Goal: Information Seeking & Learning: Learn about a topic

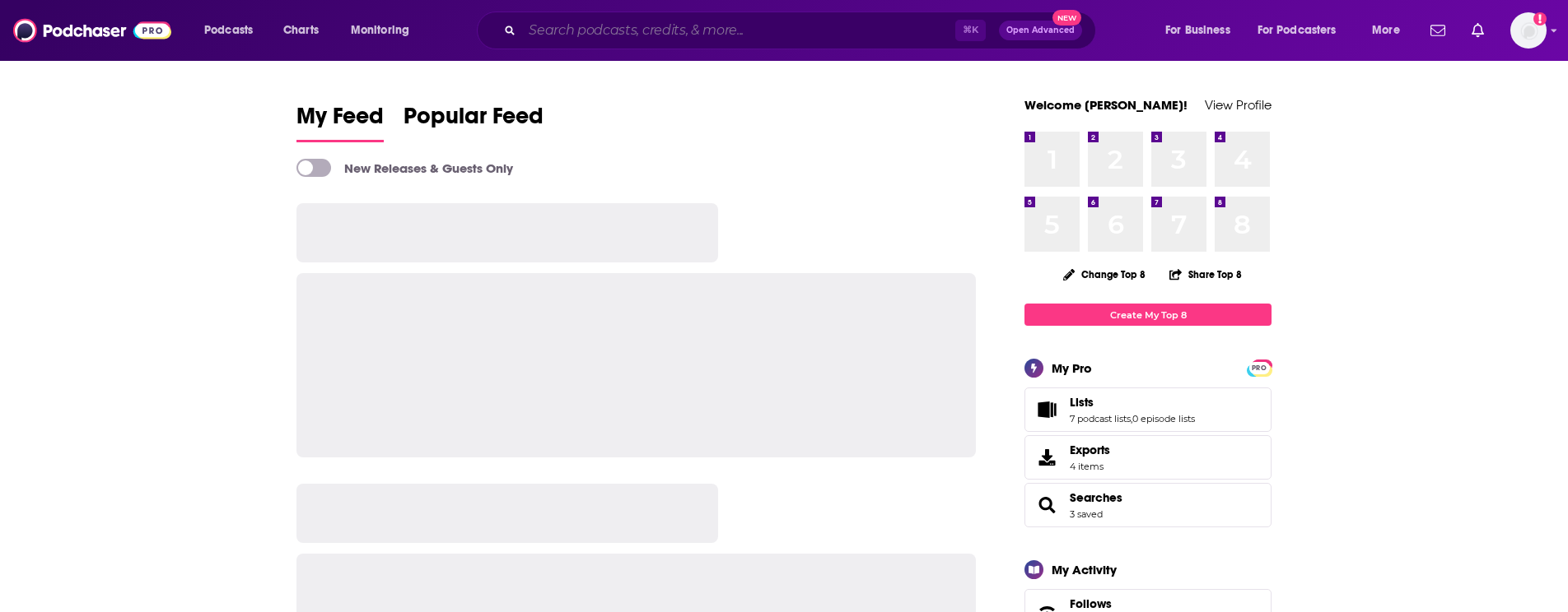
click at [761, 32] on input "Search podcasts, credits, & more..." at bounding box center [738, 31] width 433 height 27
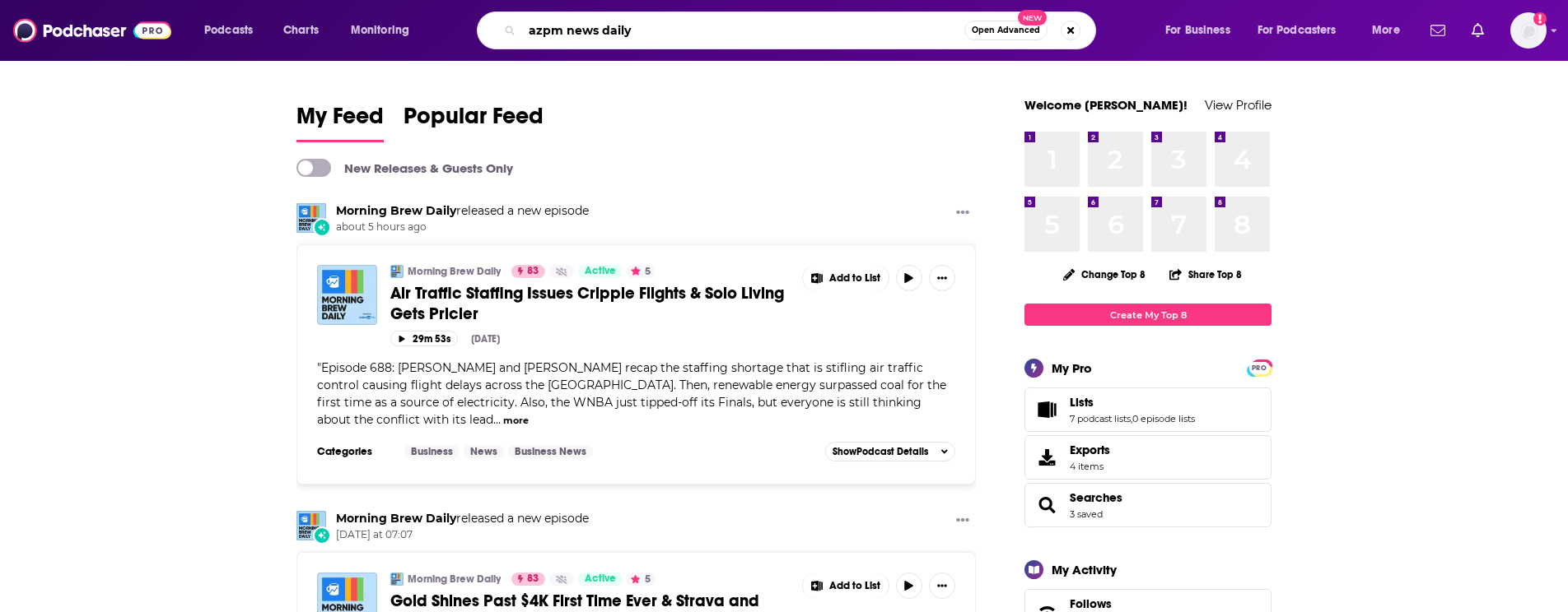
type input "azpm news daily"
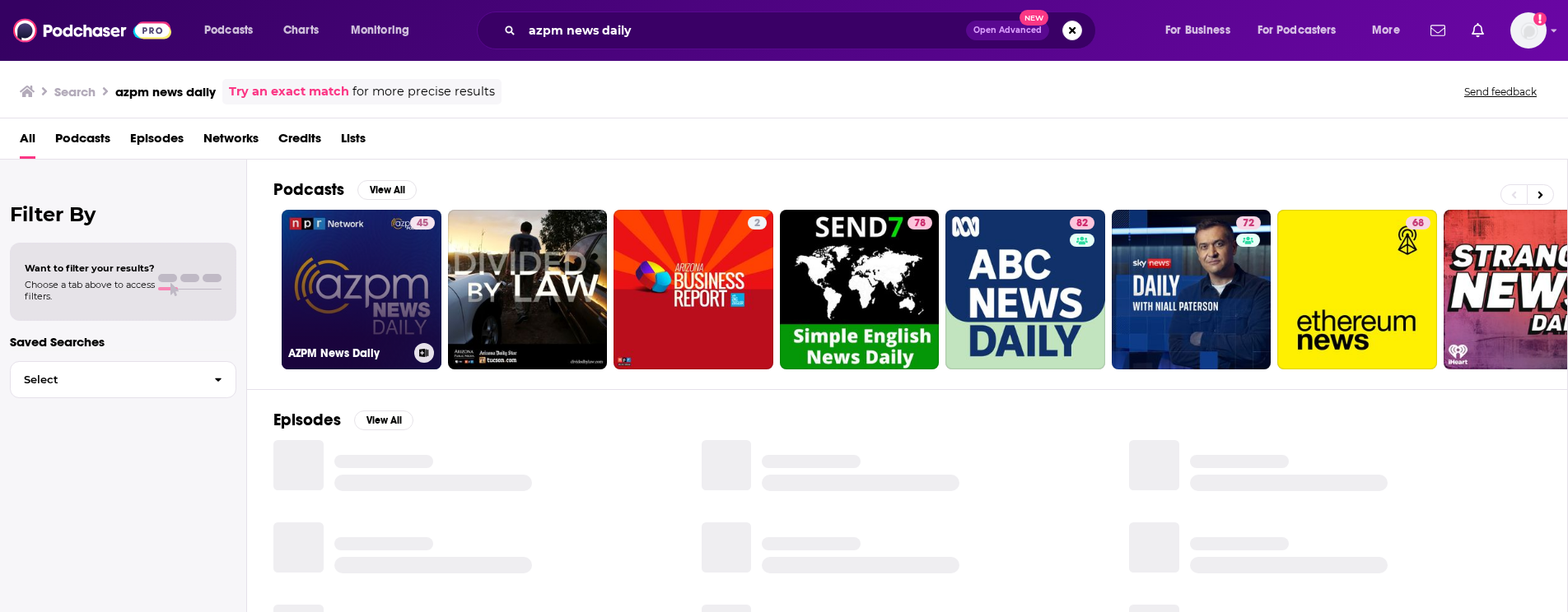
click at [416, 287] on div "45" at bounding box center [422, 279] width 25 height 127
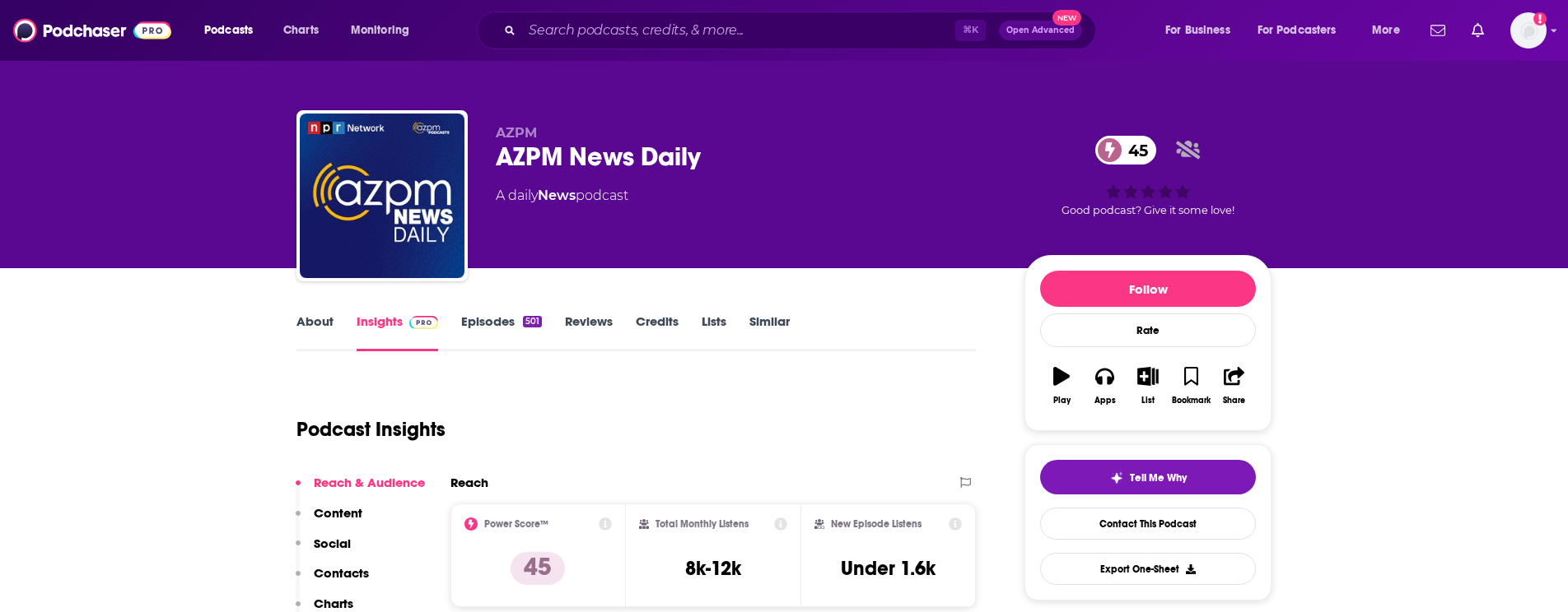
scroll to position [133, 0]
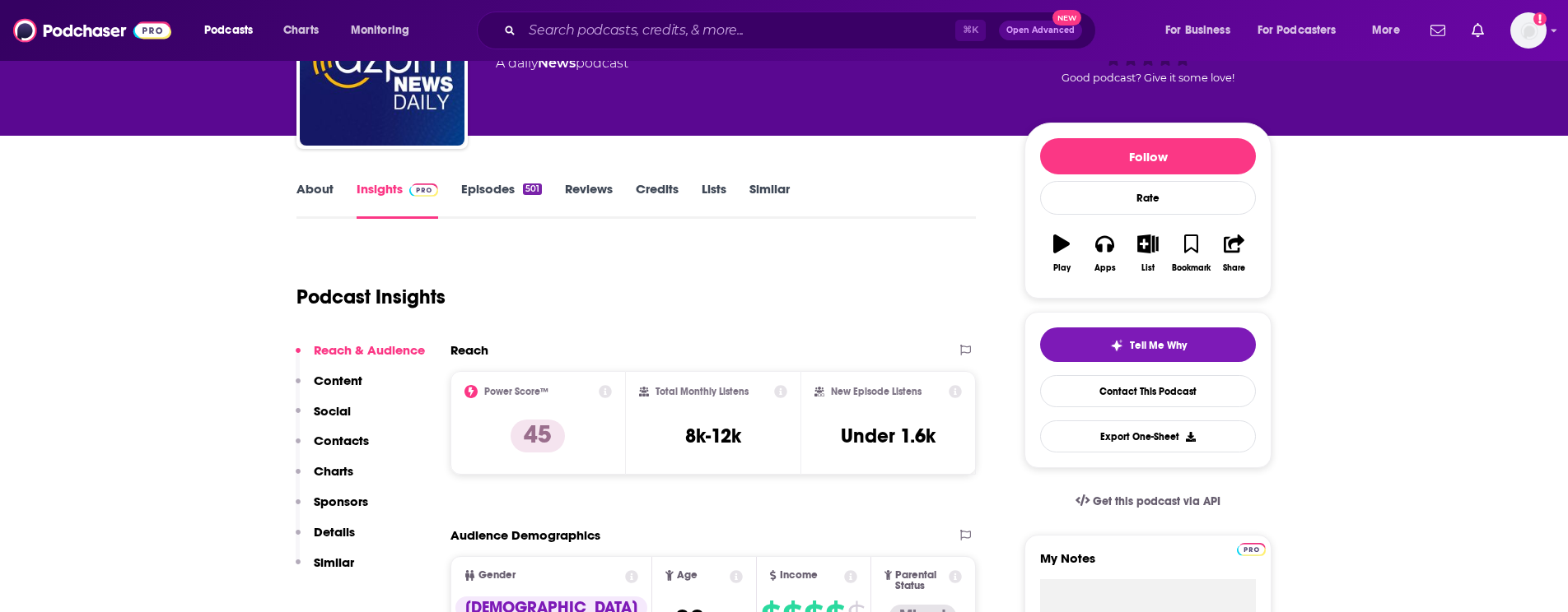
click at [335, 443] on p "Contacts" at bounding box center [341, 440] width 55 height 16
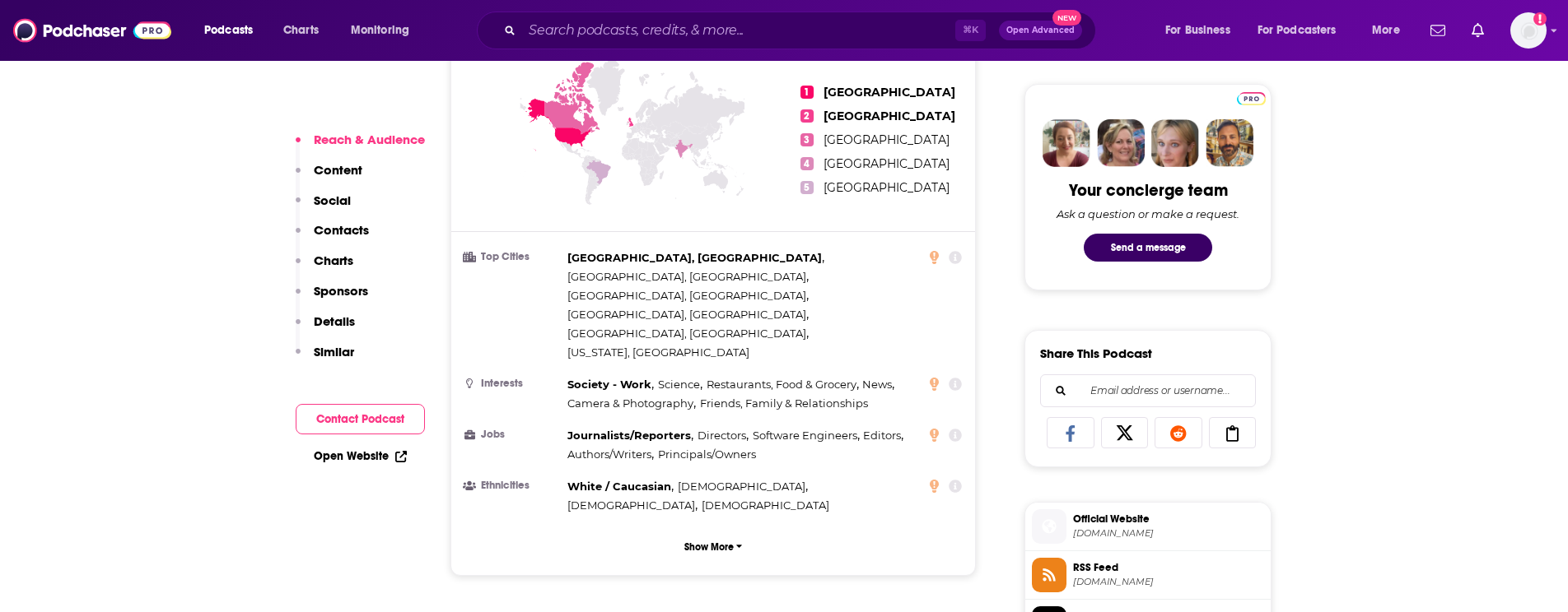
scroll to position [770, 0]
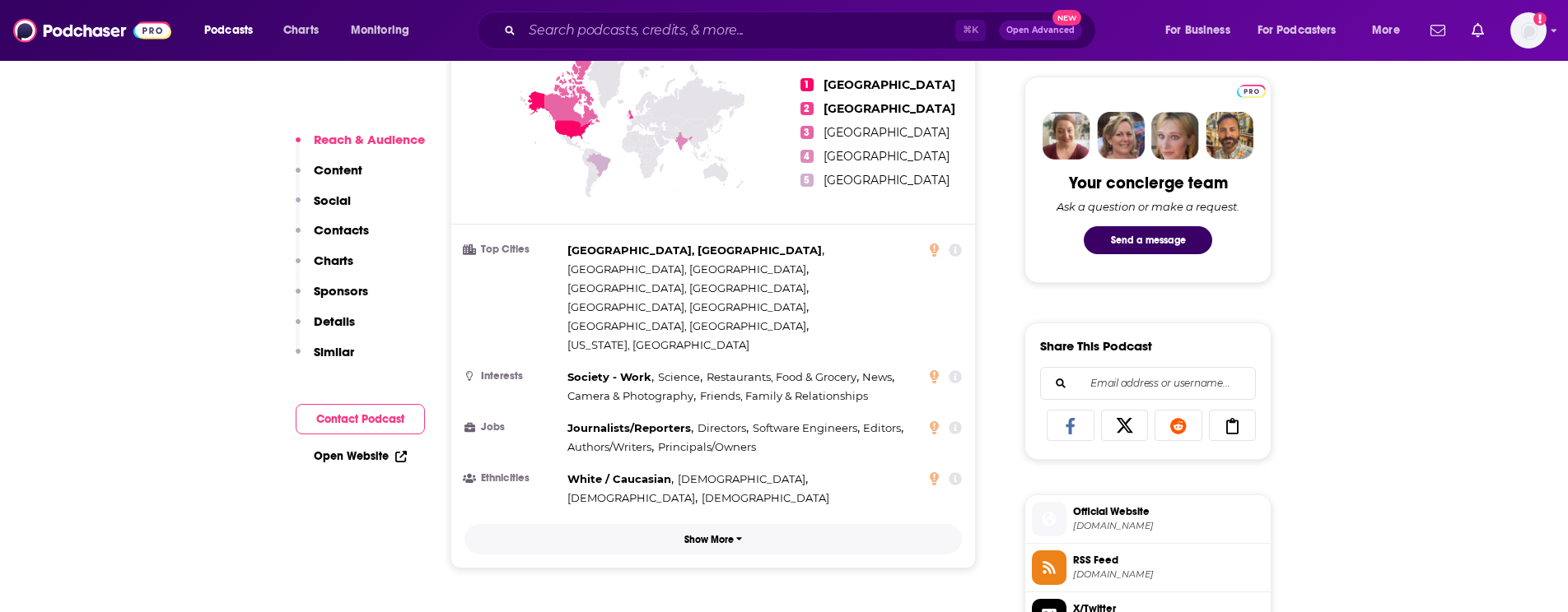
click at [728, 534] on p "Show More" at bounding box center [709, 540] width 50 height 12
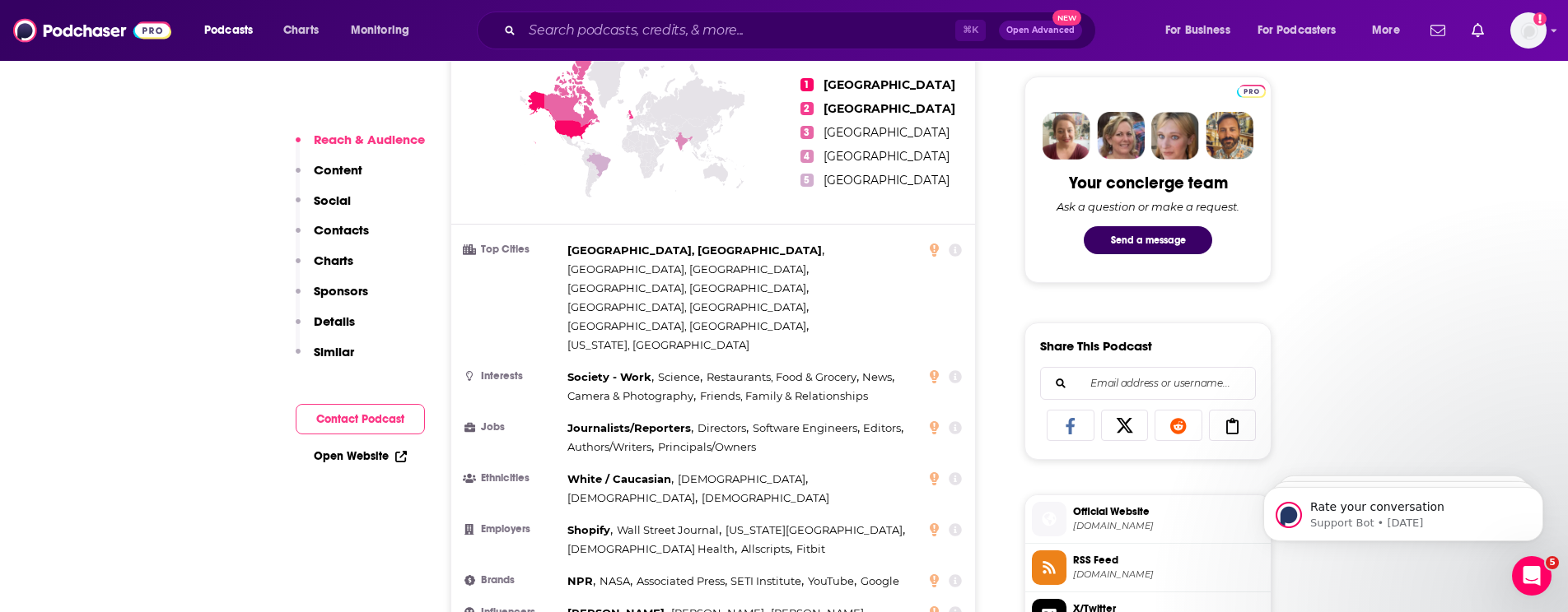
scroll to position [0, 0]
